Goal: Understand process/instructions: Learn how to perform a task or action

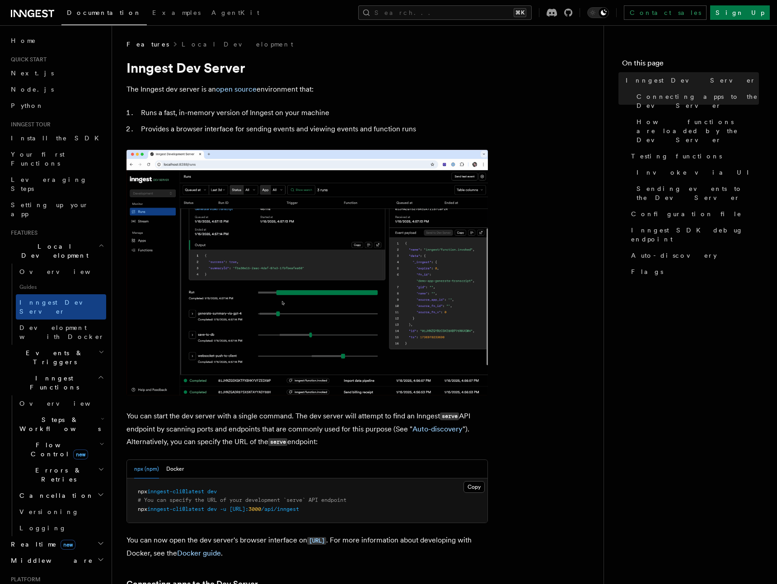
scroll to position [7, 0]
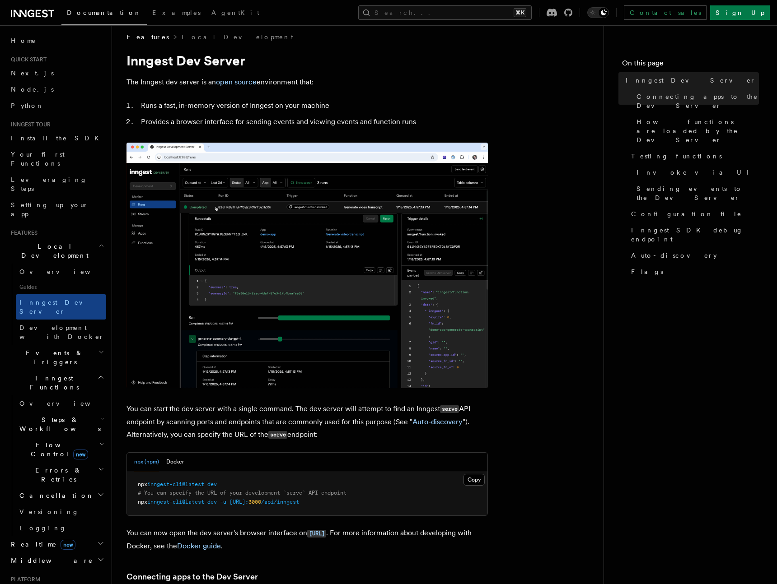
click at [204, 482] on span "inngest-cli@latest" at bounding box center [175, 484] width 57 height 6
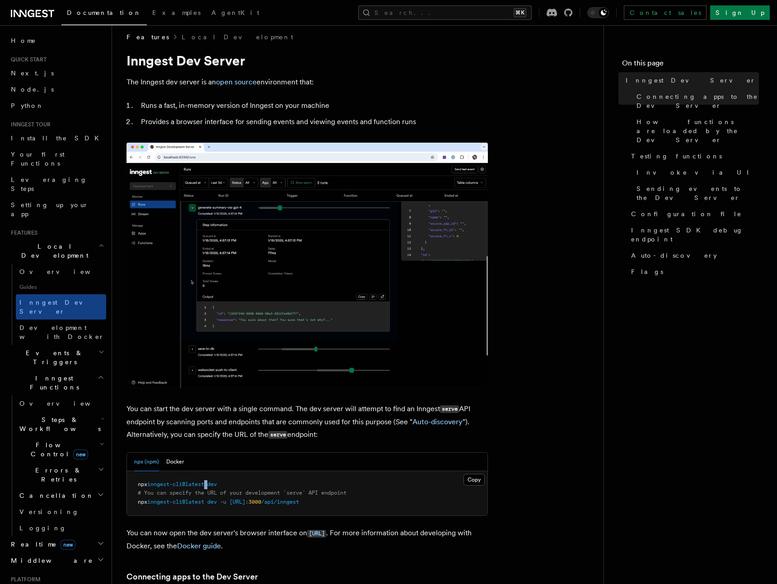
click at [204, 482] on span "inngest-cli@latest" at bounding box center [175, 484] width 57 height 6
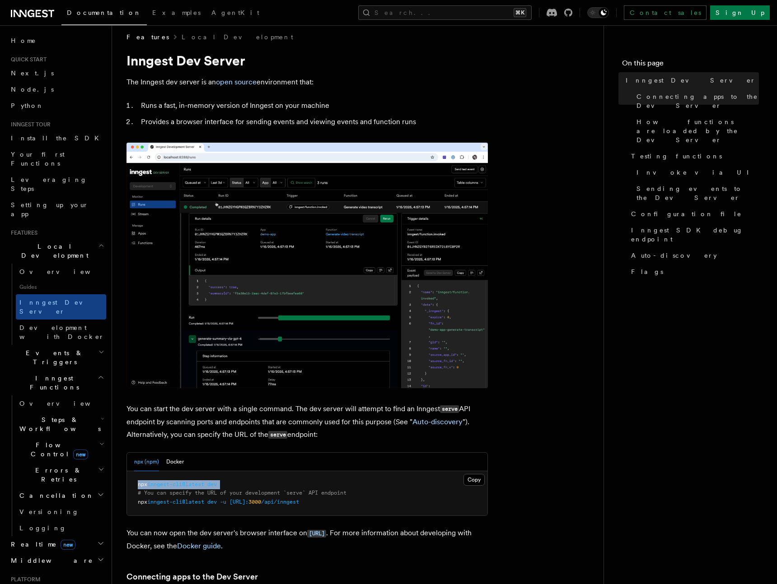
copy code "npx inngest-cli@latest dev"
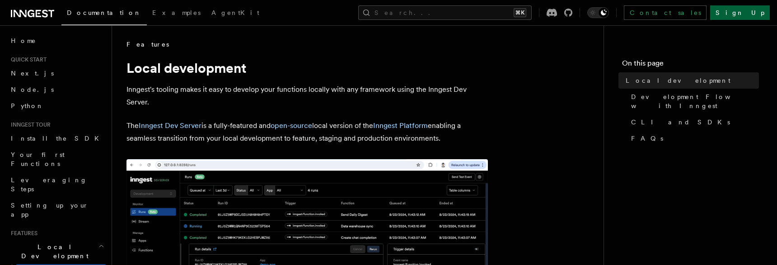
click at [750, 15] on link "Sign Up" at bounding box center [740, 12] width 60 height 14
